Goal: Transaction & Acquisition: Book appointment/travel/reservation

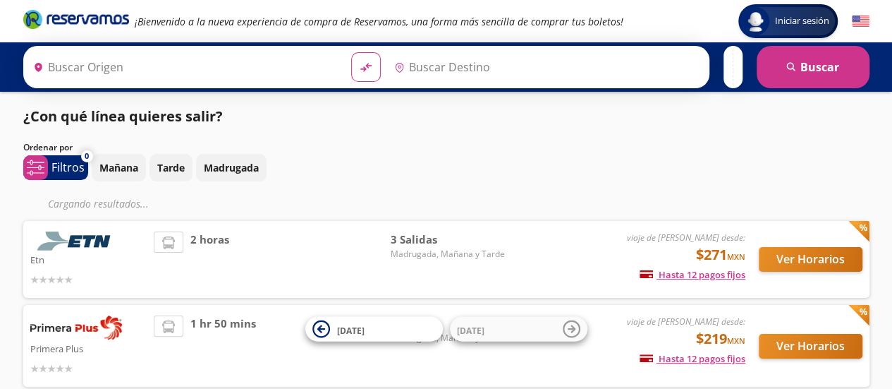
type input "[GEOGRAPHIC_DATA], [GEOGRAPHIC_DATA]"
type input "Central [GEOGRAPHIC_DATA][PERSON_NAME], [GEOGRAPHIC_DATA]"
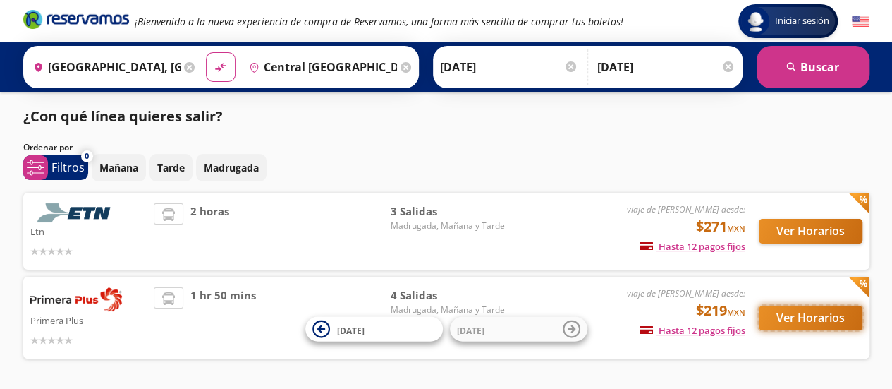
click at [802, 317] on button "Ver Horarios" at bounding box center [811, 317] width 104 height 25
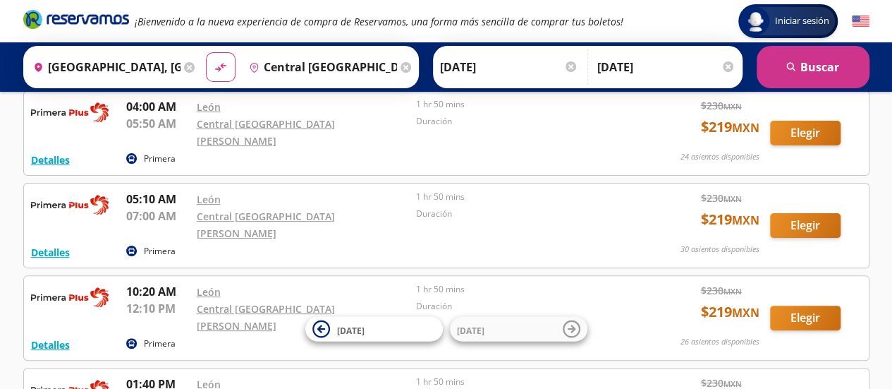
scroll to position [83, 0]
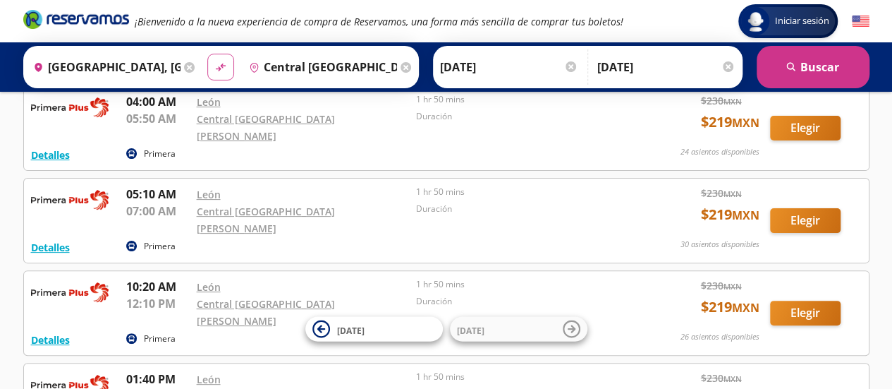
click at [216, 66] on icon "material-symbols:compare-arrows-rounded" at bounding box center [220, 67] width 13 height 13
type input "Central [GEOGRAPHIC_DATA][PERSON_NAME], [GEOGRAPHIC_DATA]"
type input "[GEOGRAPHIC_DATA], [GEOGRAPHIC_DATA]"
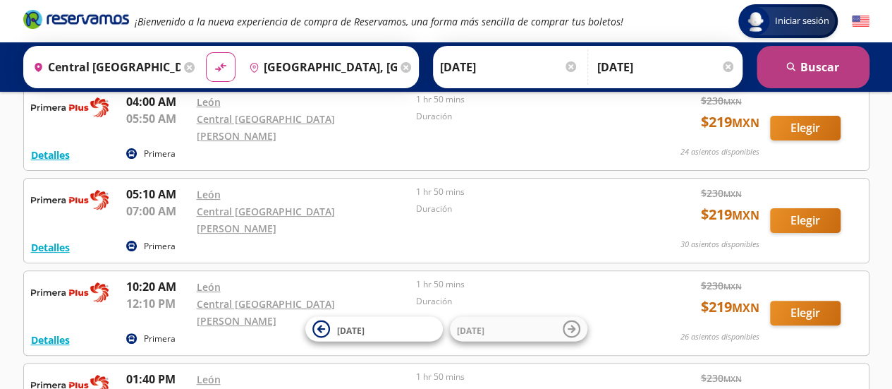
click at [814, 61] on button "search [GEOGRAPHIC_DATA]" at bounding box center [813, 67] width 113 height 42
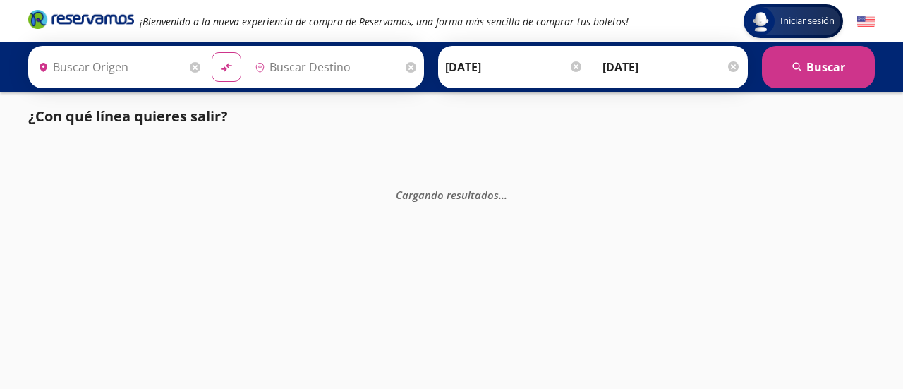
type input "Central [GEOGRAPHIC_DATA][PERSON_NAME], [GEOGRAPHIC_DATA]"
type input "[GEOGRAPHIC_DATA], [GEOGRAPHIC_DATA]"
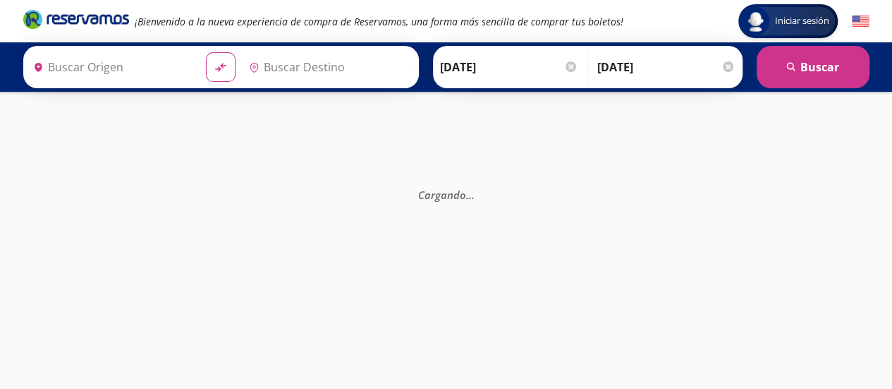
type input "[GEOGRAPHIC_DATA], [GEOGRAPHIC_DATA]"
type input "Central [GEOGRAPHIC_DATA][PERSON_NAME], [GEOGRAPHIC_DATA]"
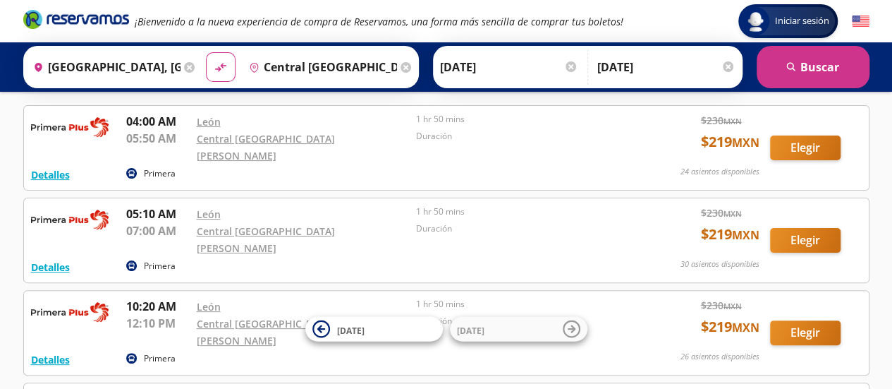
scroll to position [54, 0]
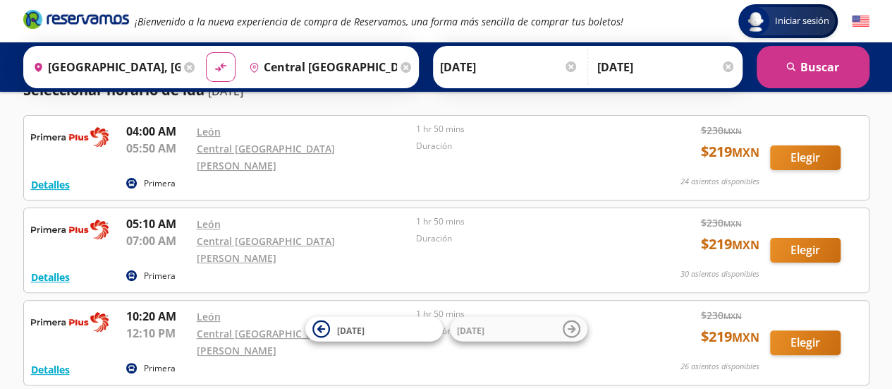
click at [186, 68] on icon at bounding box center [189, 67] width 11 height 11
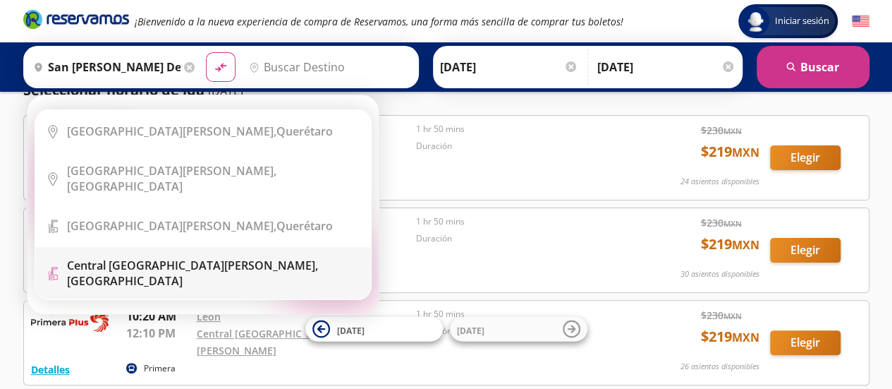
click at [196, 257] on b "Central [GEOGRAPHIC_DATA][PERSON_NAME]," at bounding box center [192, 265] width 251 height 16
type input "Central [GEOGRAPHIC_DATA][PERSON_NAME], [GEOGRAPHIC_DATA]"
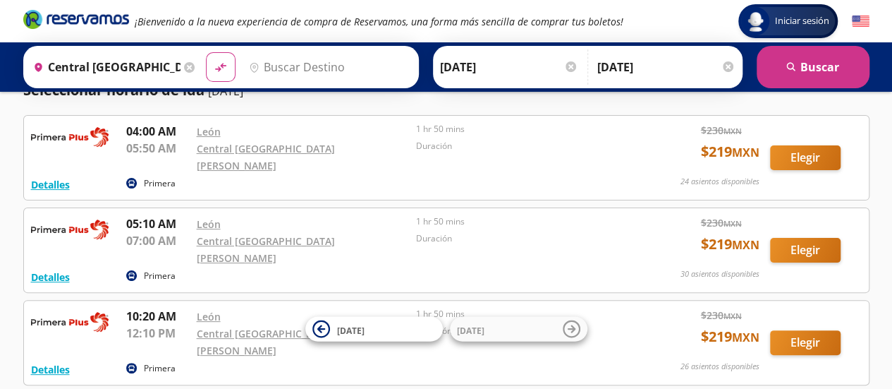
click at [309, 66] on input "Destino" at bounding box center [327, 66] width 168 height 35
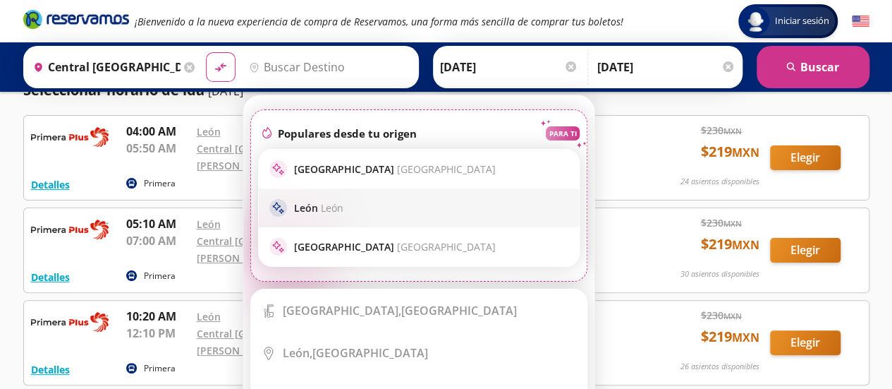
click at [321, 212] on span "León" at bounding box center [332, 207] width 23 height 13
type input "[GEOGRAPHIC_DATA], [GEOGRAPHIC_DATA]"
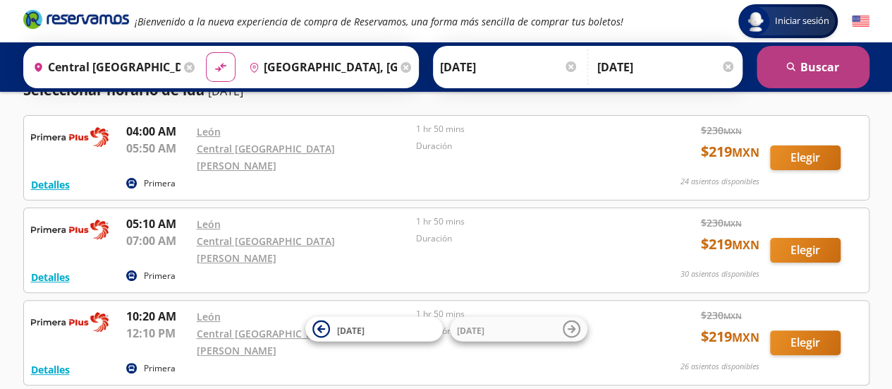
click at [820, 66] on button "search [GEOGRAPHIC_DATA]" at bounding box center [813, 67] width 113 height 42
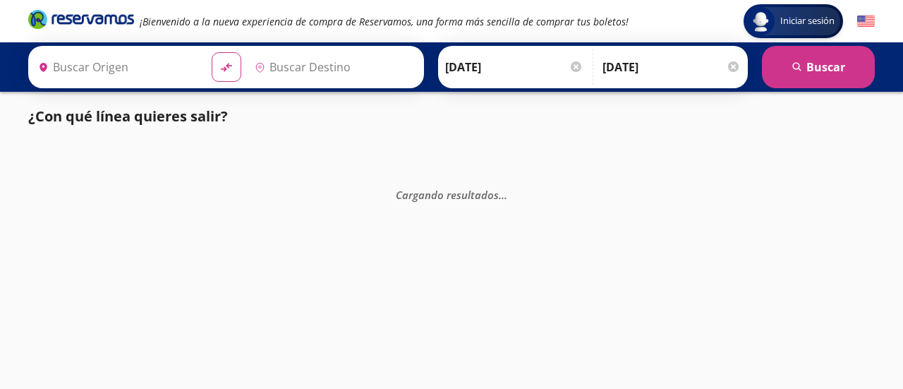
type input "[GEOGRAPHIC_DATA], [GEOGRAPHIC_DATA]"
type input "Central [GEOGRAPHIC_DATA][PERSON_NAME], [GEOGRAPHIC_DATA]"
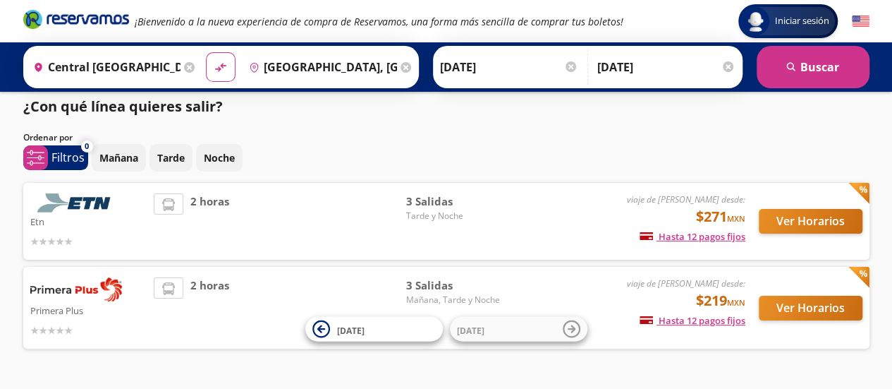
scroll to position [8, 0]
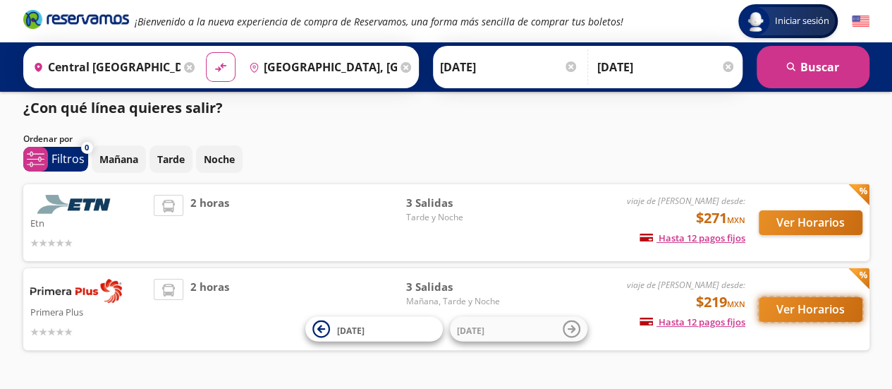
click at [810, 315] on button "Ver Horarios" at bounding box center [811, 309] width 104 height 25
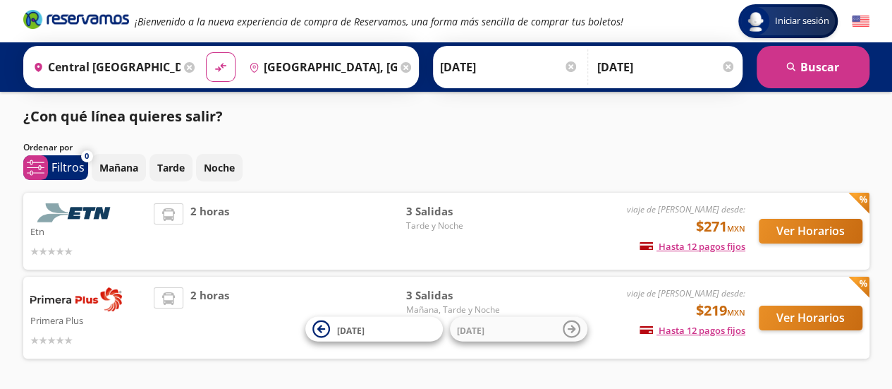
scroll to position [8, 0]
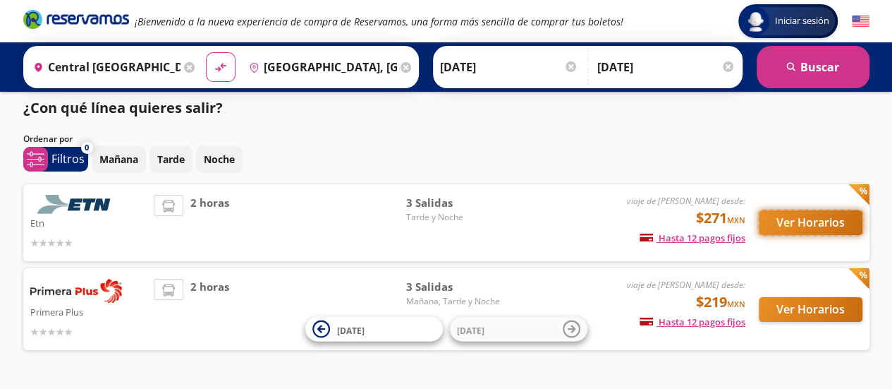
click at [827, 221] on button "Ver Horarios" at bounding box center [811, 222] width 104 height 25
